Goal: Task Accomplishment & Management: Use online tool/utility

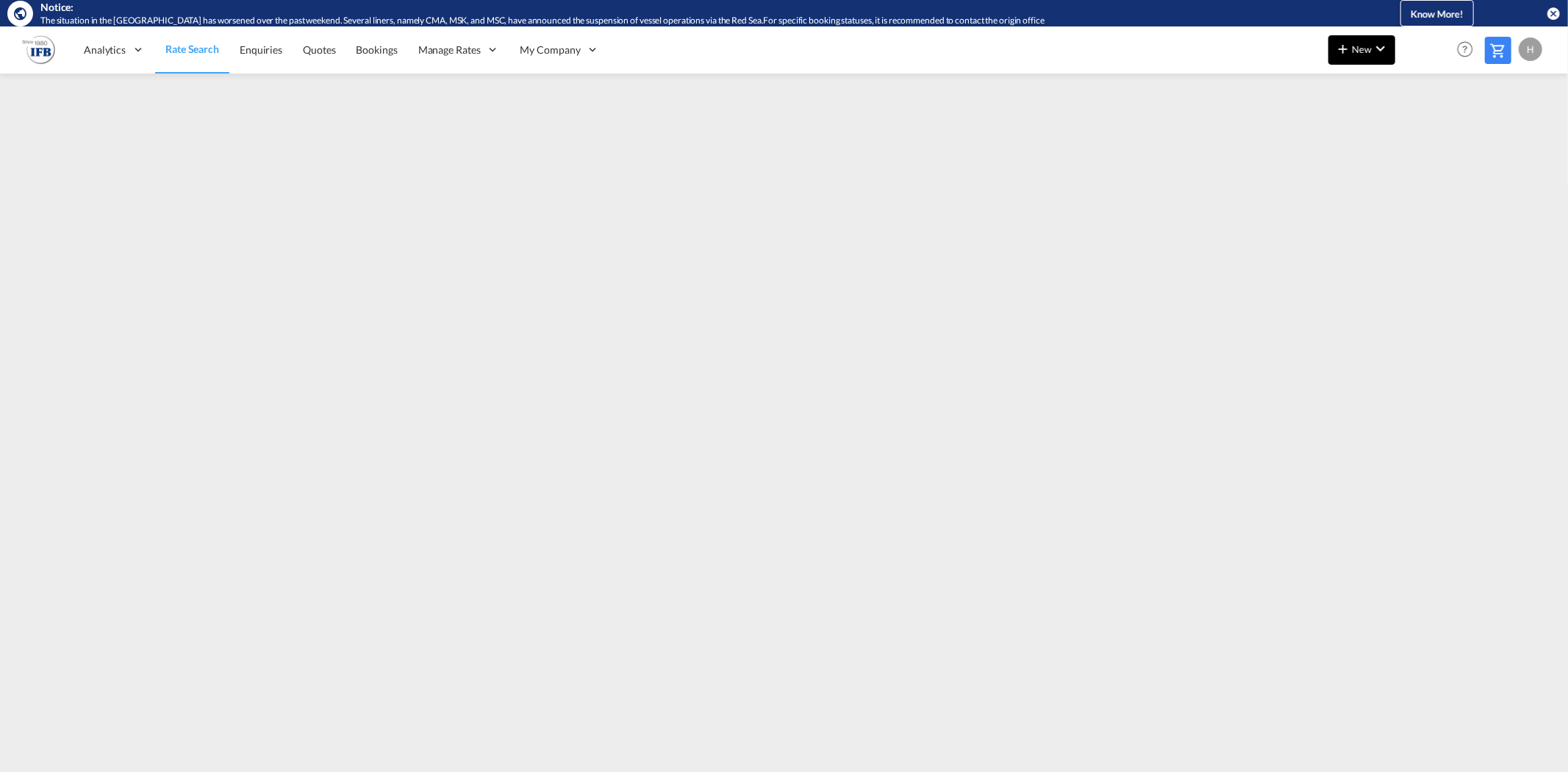
click at [1342, 57] on md-icon "icon-plus 400-fg" at bounding box center [1342, 49] width 18 height 18
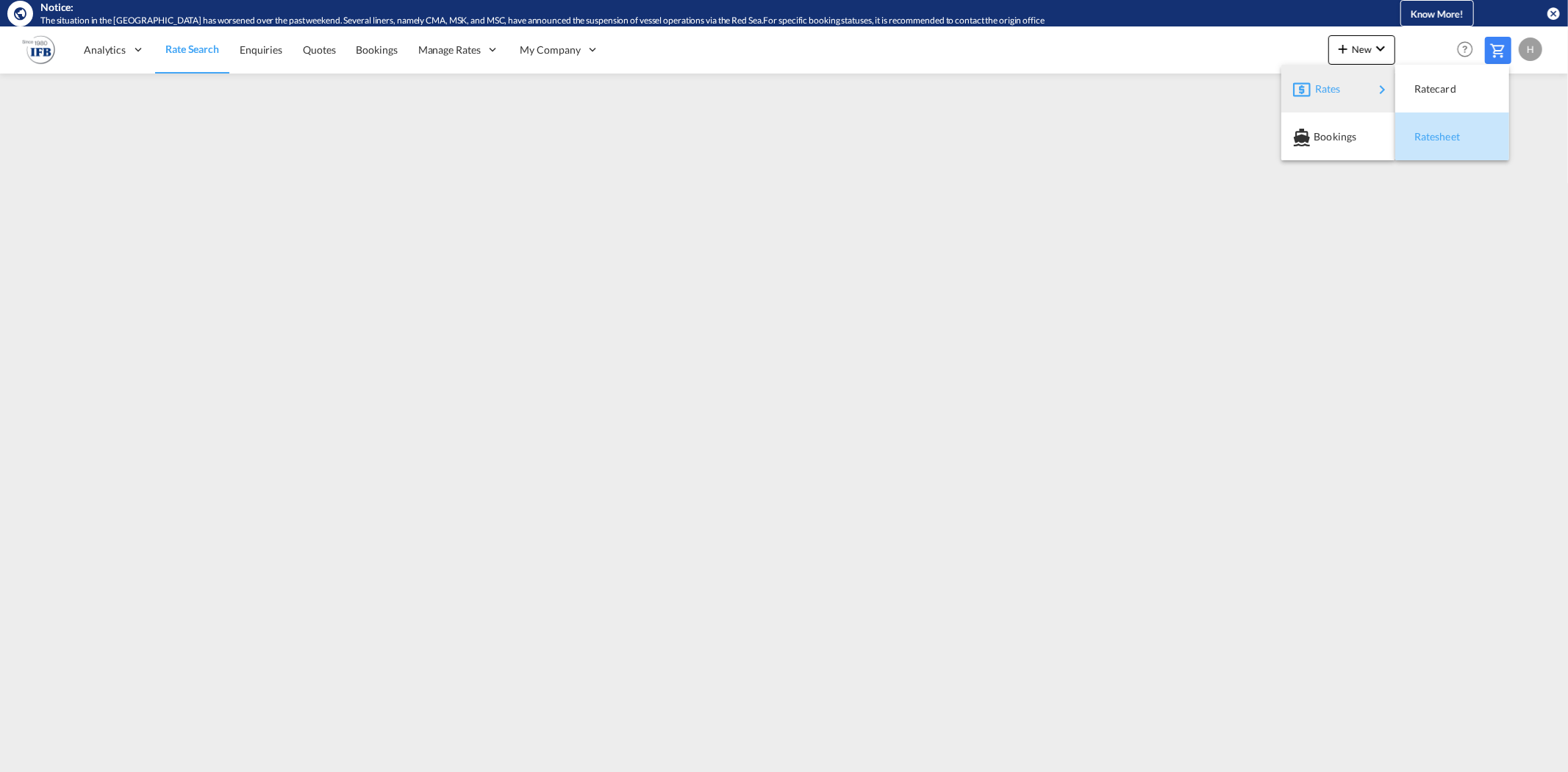
click at [1430, 133] on span "Ratesheet" at bounding box center [1422, 136] width 16 height 29
click at [204, 50] on span "Rate Search" at bounding box center [192, 50] width 53 height 12
